Goal: Task Accomplishment & Management: Manage account settings

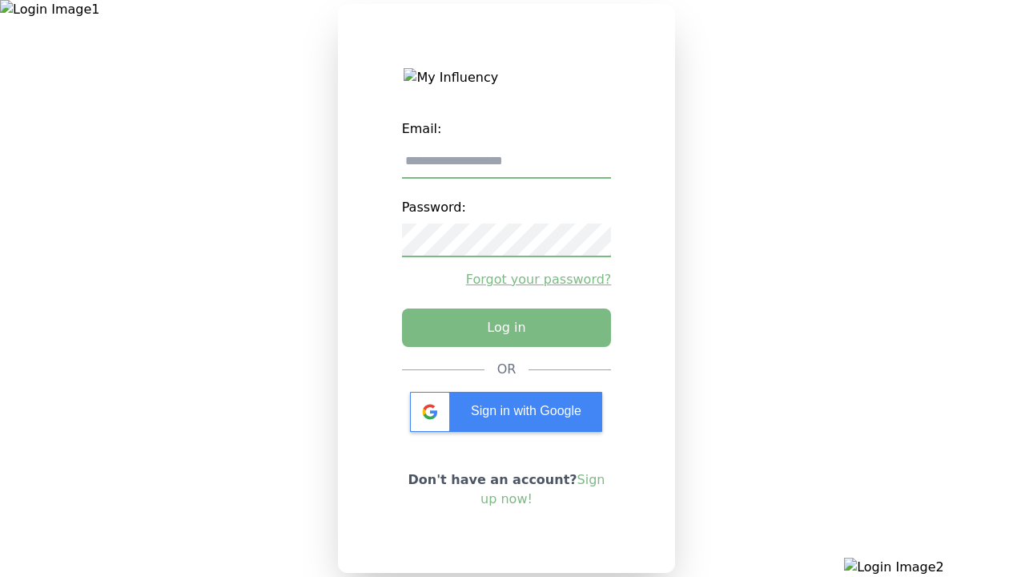
click at [506, 167] on input "email" at bounding box center [507, 162] width 210 height 34
type input "**********"
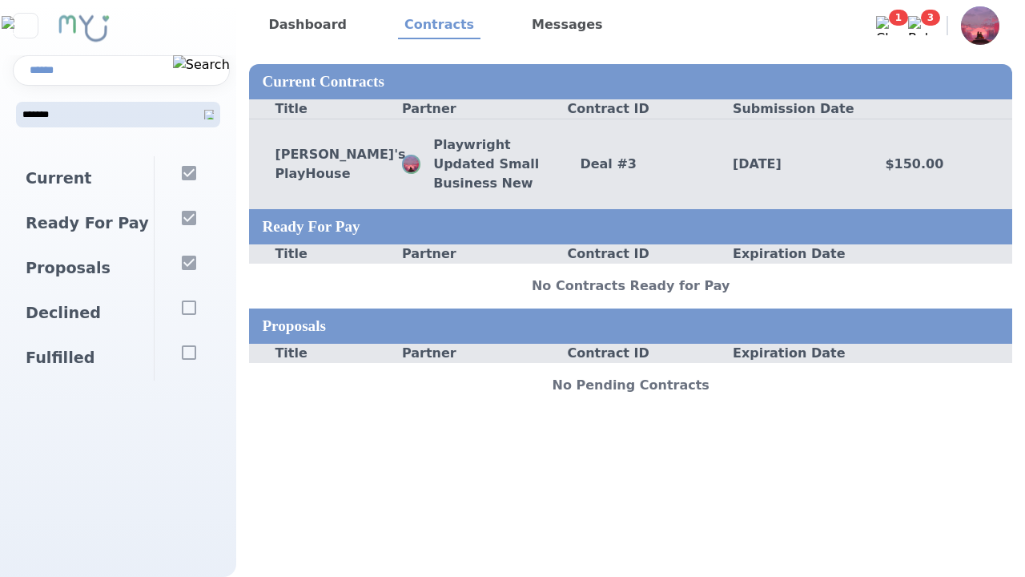
click at [630, 163] on div "Deal # 3" at bounding box center [630, 164] width 153 height 19
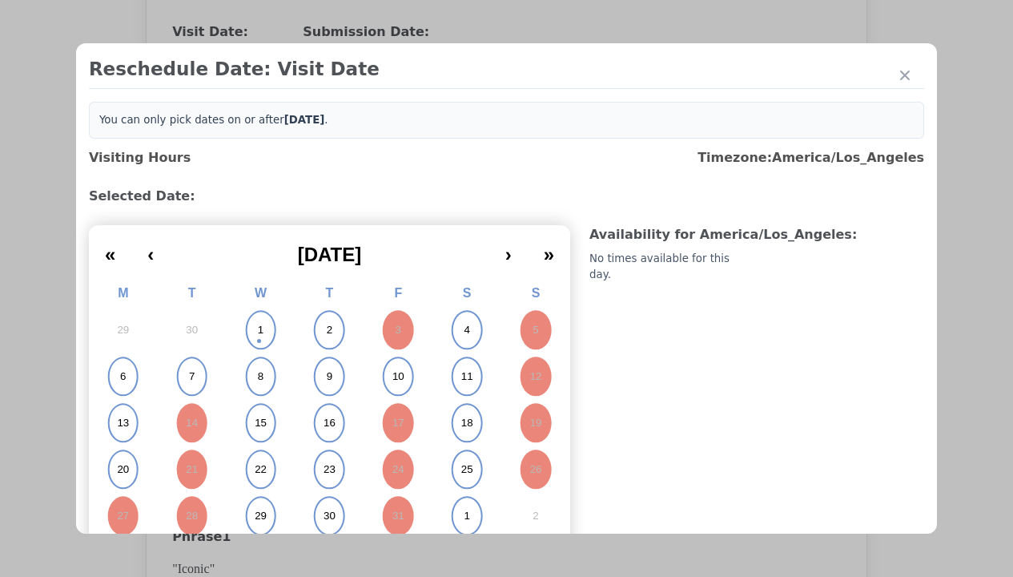
click at [259, 330] on abbr "1" at bounding box center [261, 330] width 6 height 14
